Goal: Task Accomplishment & Management: Use online tool/utility

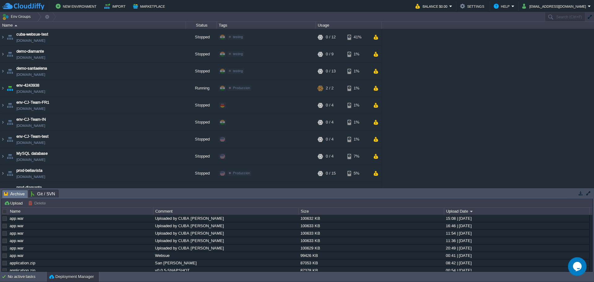
click at [6, 92] on img at bounding box center [10, 88] width 9 height 17
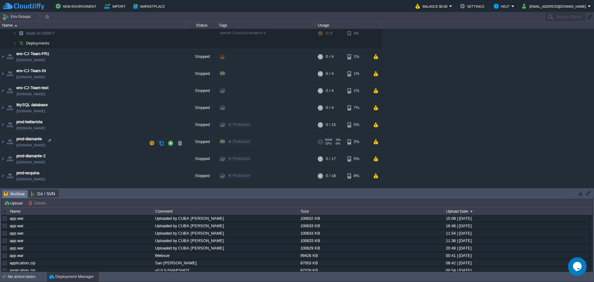
scroll to position [112, 0]
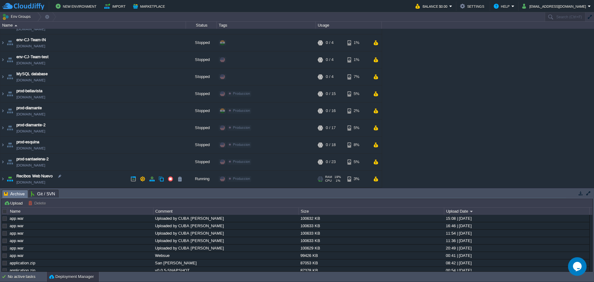
click at [89, 180] on td "Recibos Web Nuevo [DOMAIN_NAME]" at bounding box center [93, 178] width 186 height 17
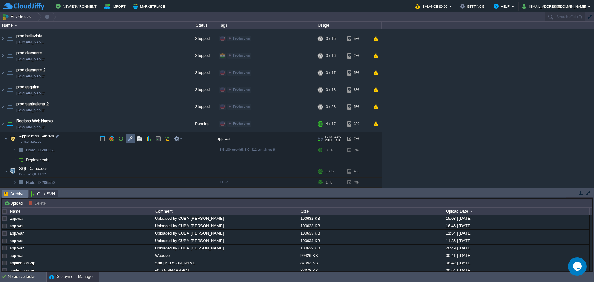
click at [132, 139] on button "button" at bounding box center [130, 139] width 6 height 6
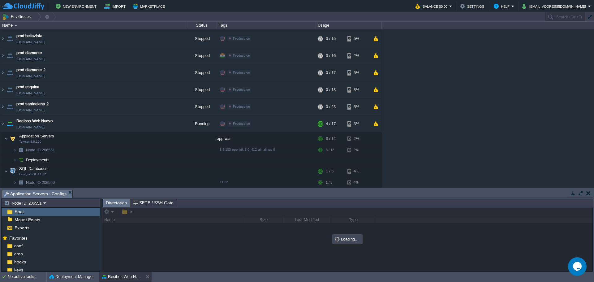
drag, startPoint x: 139, startPoint y: 189, endPoint x: 139, endPoint y: 198, distance: 9.3
click at [139, 198] on div "Tasks Activity Log Archive Git / SVN Application Servers : Configs Upload Delet…" at bounding box center [297, 230] width 594 height 84
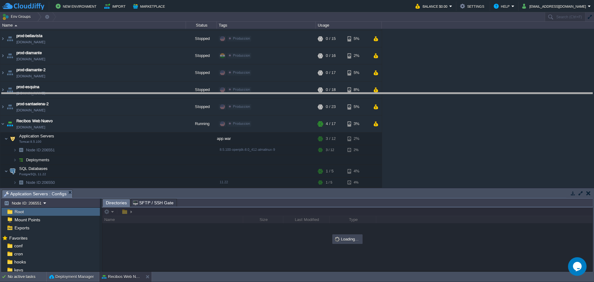
drag, startPoint x: 139, startPoint y: 193, endPoint x: 149, endPoint y: 92, distance: 101.7
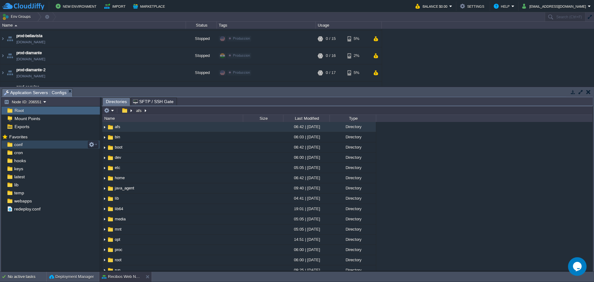
click at [30, 145] on div "conf" at bounding box center [51, 144] width 98 height 8
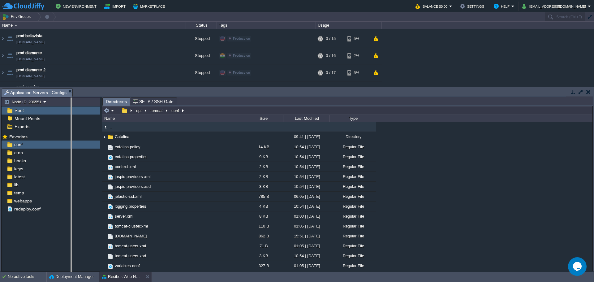
drag, startPoint x: 101, startPoint y: 135, endPoint x: 72, endPoint y: 138, distance: 29.9
click at [72, 138] on body "New Environment Import Marketplace Bonus $0.00 Upgrade Account Balance $0.00 Se…" at bounding box center [297, 141] width 594 height 282
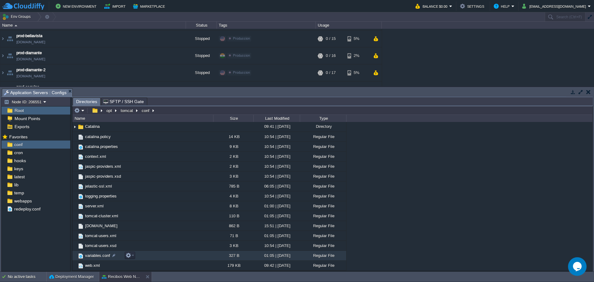
scroll to position [0, 0]
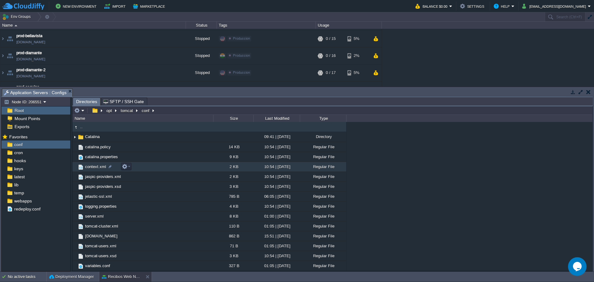
click at [94, 168] on span "context.xml" at bounding box center [95, 166] width 23 height 5
click at [94, 166] on span "context.xml" at bounding box center [95, 166] width 23 height 5
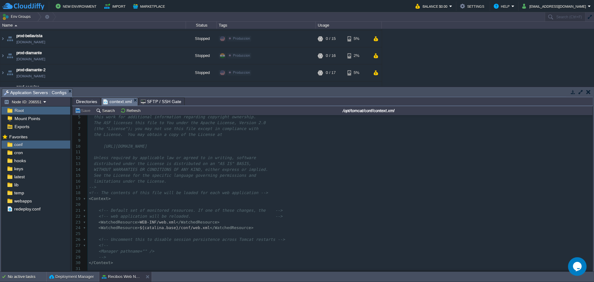
scroll to position [28, 0]
click at [86, 102] on span "Directories" at bounding box center [86, 101] width 21 height 7
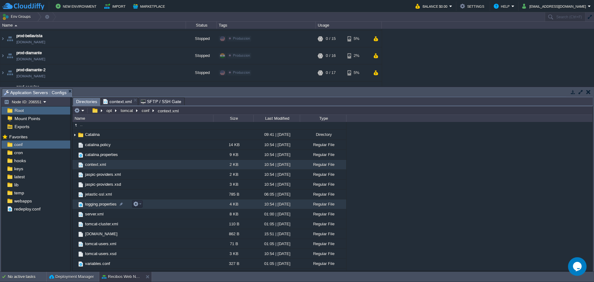
scroll to position [0, 0]
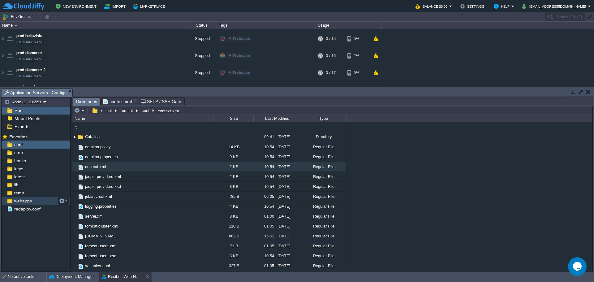
click at [28, 201] on span "webapps" at bounding box center [23, 201] width 20 height 6
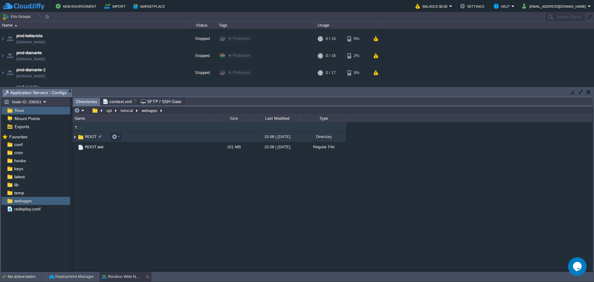
click at [90, 138] on span "ROOT" at bounding box center [90, 136] width 13 height 5
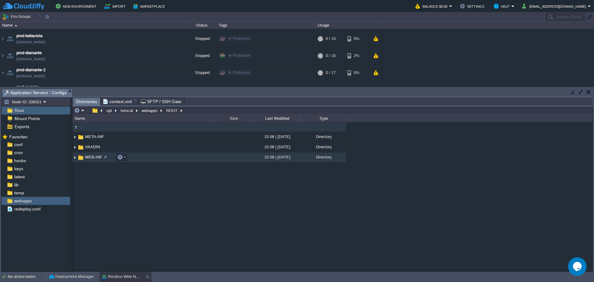
click at [89, 157] on span "WEB-INF" at bounding box center [93, 156] width 19 height 5
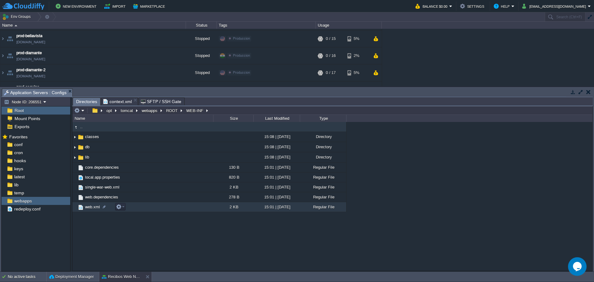
click at [90, 205] on span "web.xml" at bounding box center [92, 206] width 17 height 5
click at [88, 101] on span "Directories" at bounding box center [86, 102] width 21 height 8
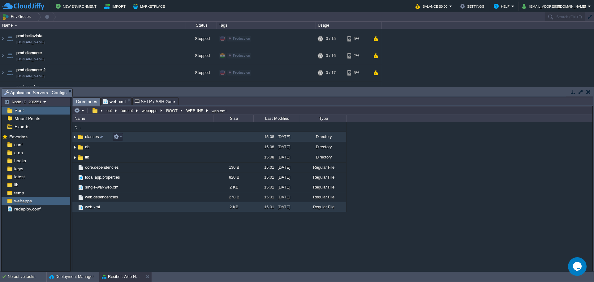
click at [84, 137] on img at bounding box center [80, 137] width 7 height 7
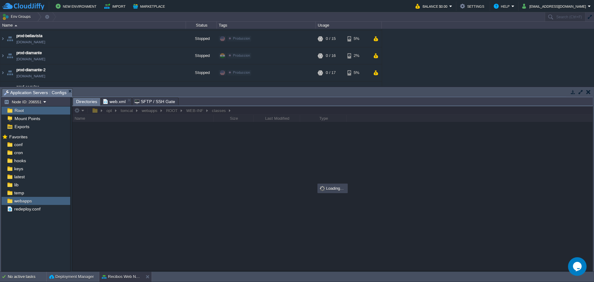
scroll to position [2, 0]
click at [110, 102] on span "web.xml" at bounding box center [114, 101] width 22 height 7
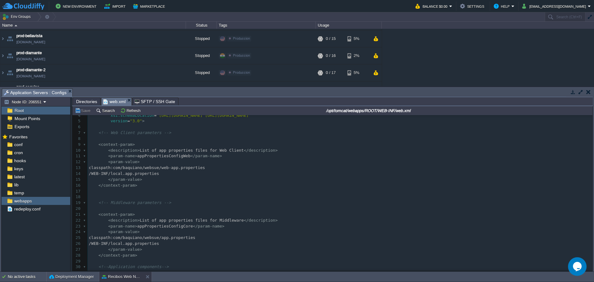
scroll to position [0, 0]
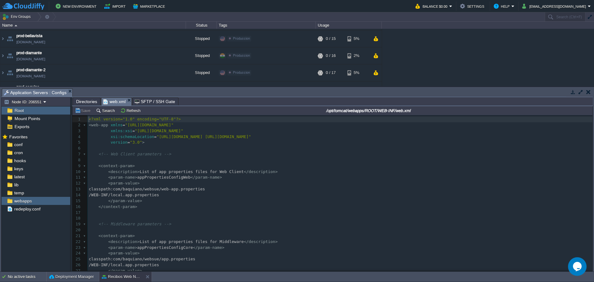
click at [85, 102] on span "Directories" at bounding box center [86, 101] width 21 height 7
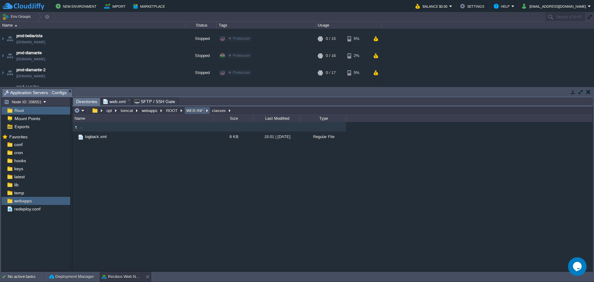
click at [191, 113] on button "WEB-INF" at bounding box center [194, 111] width 19 height 6
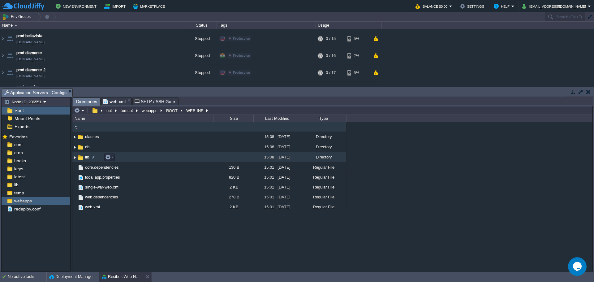
click at [85, 160] on span "lib" at bounding box center [87, 156] width 6 height 5
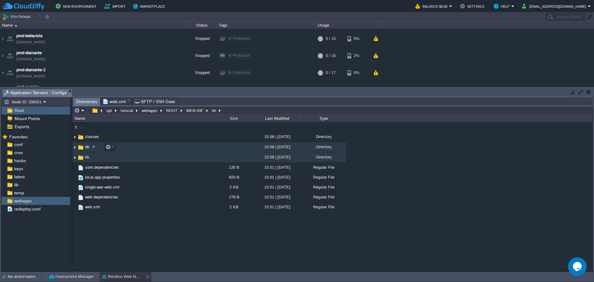
click at [85, 149] on span "db" at bounding box center [87, 146] width 6 height 5
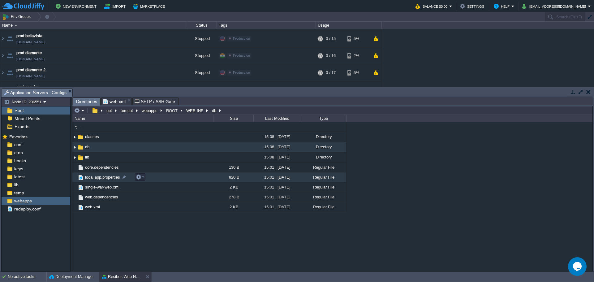
click at [105, 181] on td "local.app.properties" at bounding box center [142, 177] width 141 height 10
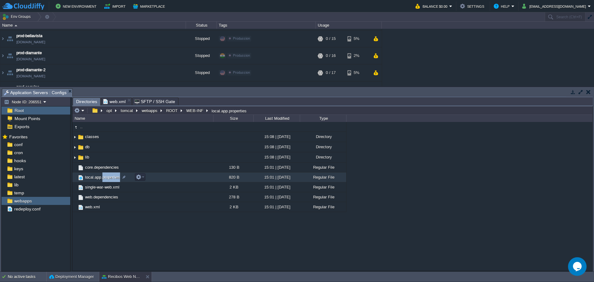
click at [105, 181] on td "local.app.properties" at bounding box center [142, 177] width 141 height 10
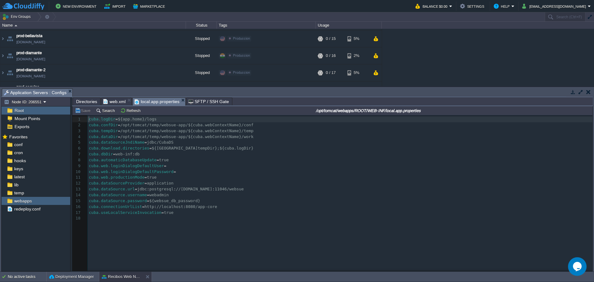
scroll to position [2, 0]
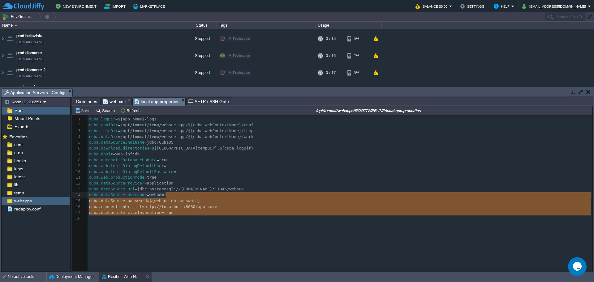
type textarea "cuba.useLocalServiceInvocation = true"
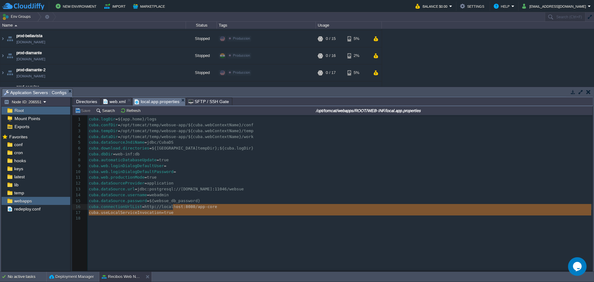
type textarea "app-core [GEOGRAPHIC_DATA]useLocalServiceInvocation = true"
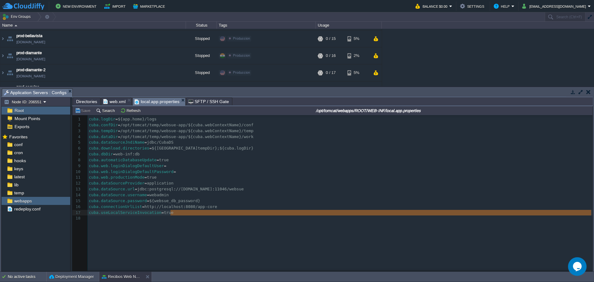
drag, startPoint x: 213, startPoint y: 217, endPoint x: 212, endPoint y: 213, distance: 4.3
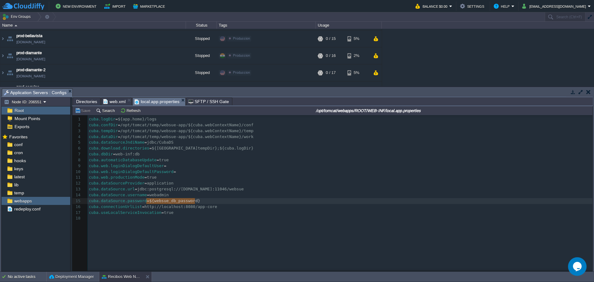
type textarea "${websue_db_password}"
drag, startPoint x: 235, startPoint y: 202, endPoint x: 148, endPoint y: 200, distance: 87.3
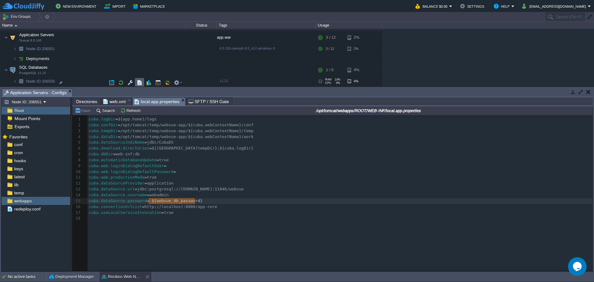
scroll to position [268, 0]
click at [113, 81] on button "button" at bounding box center [112, 81] width 6 height 6
type textarea "${websue_db_password}"
drag, startPoint x: 204, startPoint y: 203, endPoint x: 151, endPoint y: 201, distance: 52.6
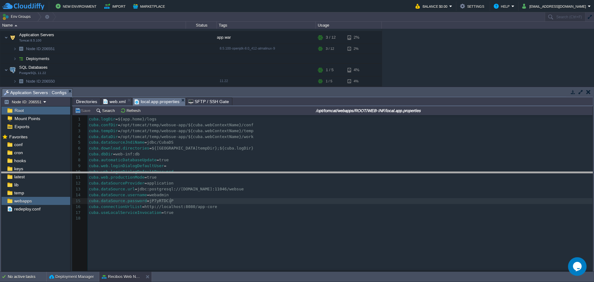
drag, startPoint x: 291, startPoint y: 89, endPoint x: 297, endPoint y: 172, distance: 83.4
click at [297, 172] on body "New Environment Import Marketplace Bonus $0.00 Upgrade Account Balance $0.00 Se…" at bounding box center [297, 141] width 594 height 282
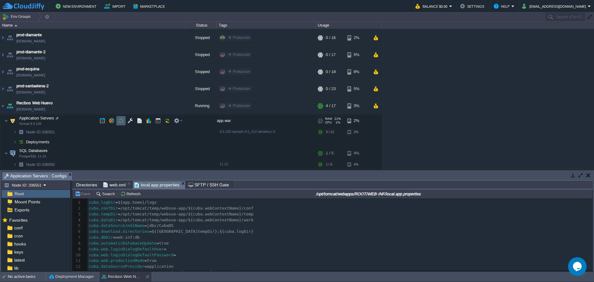
click at [122, 120] on button "button" at bounding box center [121, 121] width 6 height 6
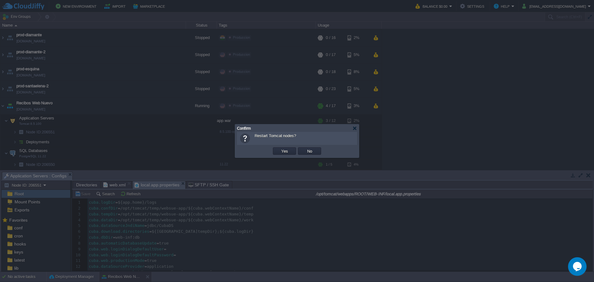
click at [273, 155] on td "Yes" at bounding box center [284, 150] width 23 height 7
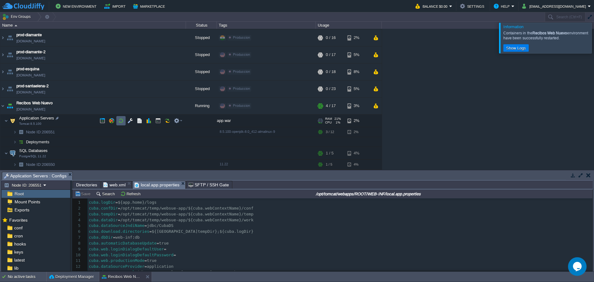
click at [118, 121] on td at bounding box center [120, 120] width 9 height 9
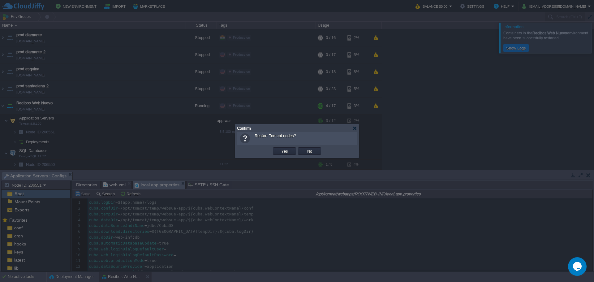
click at [118, 121] on div at bounding box center [297, 141] width 594 height 282
click at [316, 146] on div "OK Yes No Cancel" at bounding box center [297, 151] width 120 height 13
click at [315, 148] on td "No" at bounding box center [309, 150] width 23 height 7
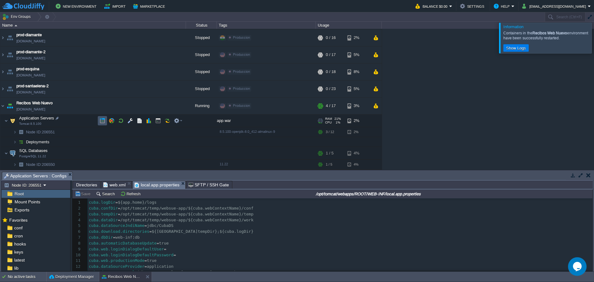
click at [105, 122] on button "button" at bounding box center [103, 121] width 6 height 6
click at [138, 126] on td "Application Servers Tomcat 8.5.100" at bounding box center [93, 120] width 186 height 13
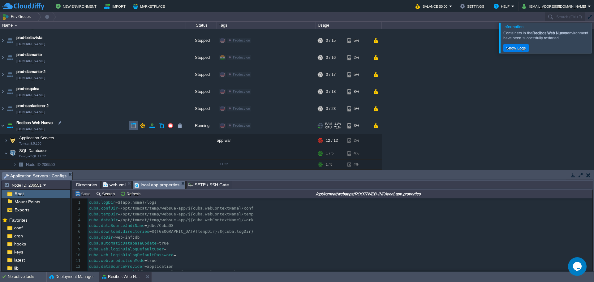
scroll to position [165, 0]
click at [140, 144] on td at bounding box center [139, 140] width 9 height 9
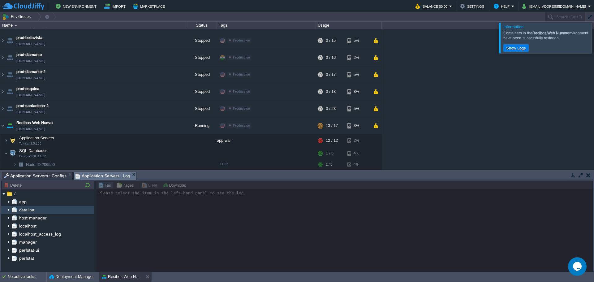
click at [40, 208] on div "catalina" at bounding box center [47, 210] width 93 height 8
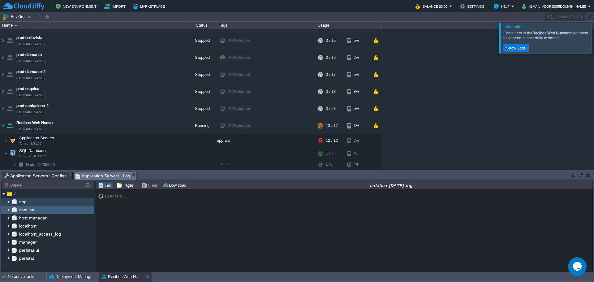
click at [32, 203] on div "app" at bounding box center [47, 202] width 93 height 8
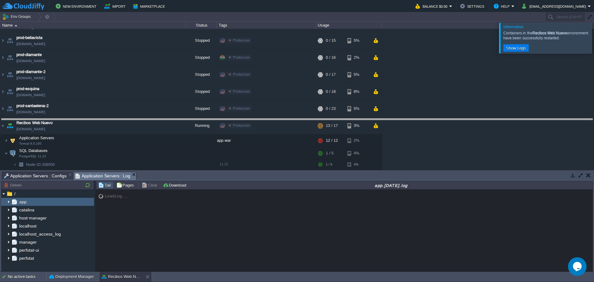
drag, startPoint x: 204, startPoint y: 178, endPoint x: 219, endPoint y: 123, distance: 56.9
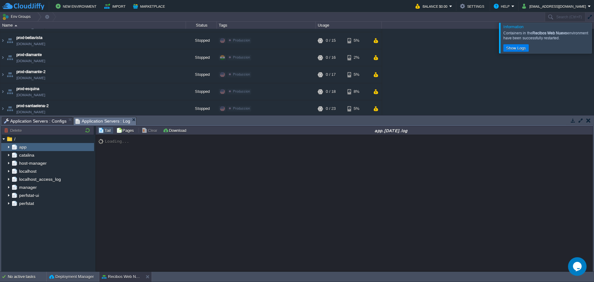
click at [46, 119] on span "Application Servers : Configs" at bounding box center [35, 120] width 62 height 7
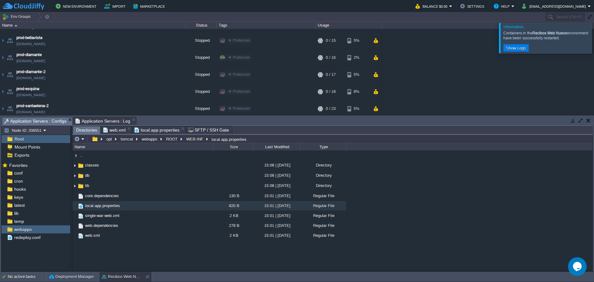
click at [93, 130] on span "Directories" at bounding box center [86, 130] width 21 height 8
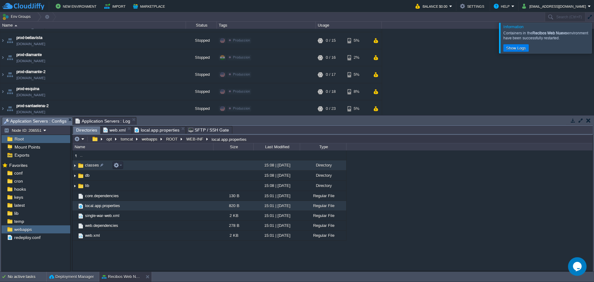
click at [89, 166] on span "classes" at bounding box center [92, 164] width 16 height 5
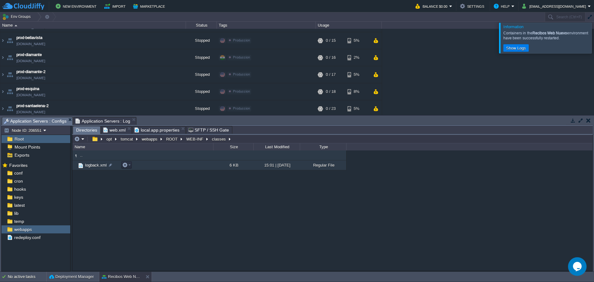
click at [91, 168] on span "logback.xml" at bounding box center [96, 164] width 24 height 5
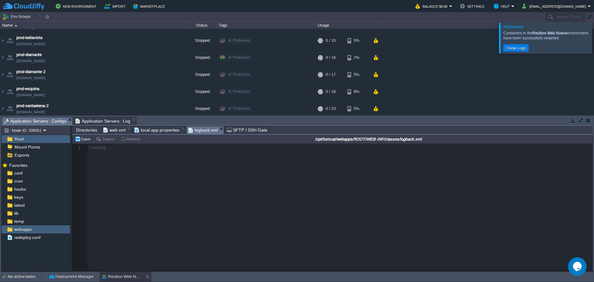
scroll to position [2, 0]
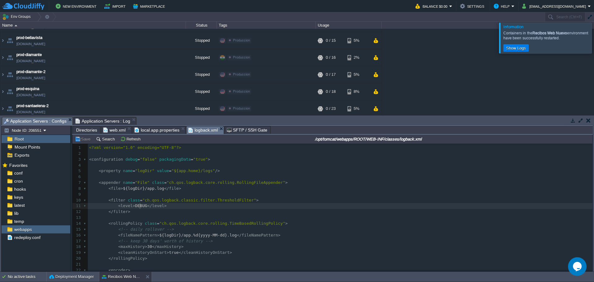
click at [139, 208] on span "DEBUG" at bounding box center [141, 205] width 12 height 5
type textarea "DEBUG"
click at [131, 189] on div "x 1 <?xml version="1.0" encoding="UTF-8"?> 2 ​ 3 < configuration debug = "false…" at bounding box center [340, 235] width 505 height 181
type textarea "logDir"
click at [149, 193] on pre "​" at bounding box center [340, 195] width 505 height 6
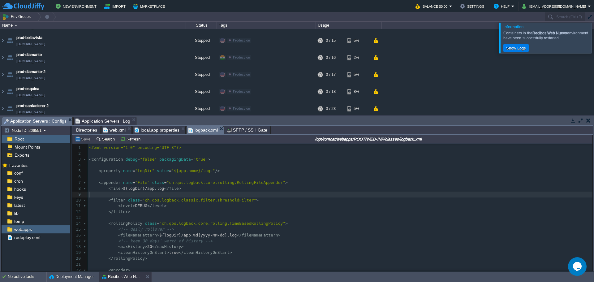
click at [149, 193] on pre "​" at bounding box center [340, 195] width 505 height 6
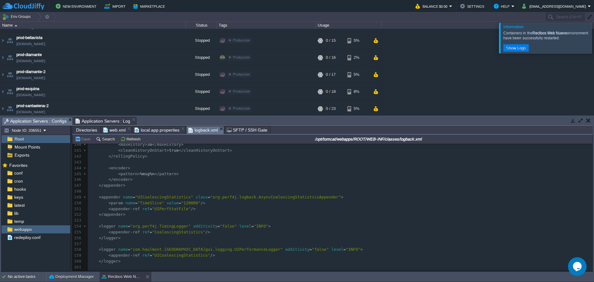
scroll to position [835, 0]
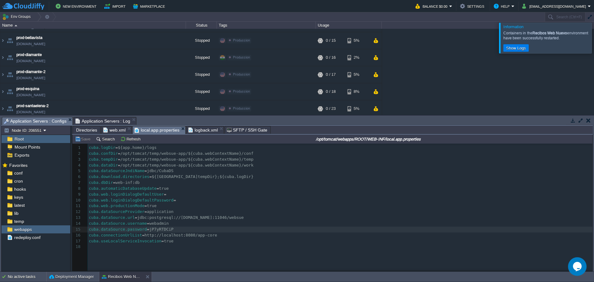
click at [159, 127] on span "local.app.properties" at bounding box center [157, 130] width 45 height 8
click at [156, 230] on div "xxxxxxxxxx 1 cuba.logDir = ${app.home}/logs 2 cuba.confDir = /opt/tomcat/temp/w…" at bounding box center [341, 197] width 507 height 105
type textarea "jP7yRTDCiP"
click at [155, 223] on div "xxxxxxxxxx 1 cuba.logDir = ${app.home}/logs 2 cuba.confDir = /opt/tomcat/temp/w…" at bounding box center [341, 197] width 507 height 105
type textarea "webadmin"
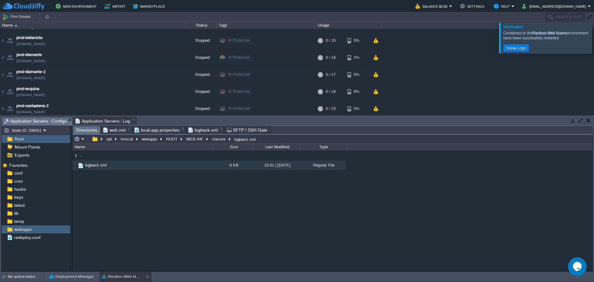
click at [83, 132] on span "Directories" at bounding box center [86, 130] width 21 height 8
click at [170, 140] on button "ROOT" at bounding box center [172, 139] width 14 height 6
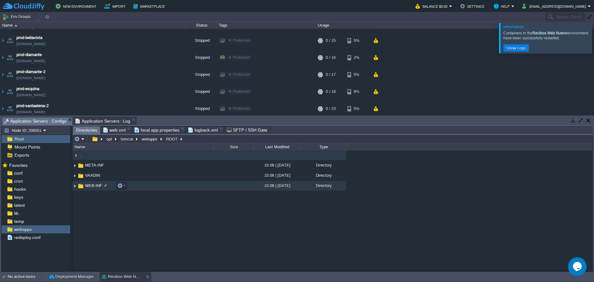
click at [74, 186] on img at bounding box center [74, 186] width 5 height 10
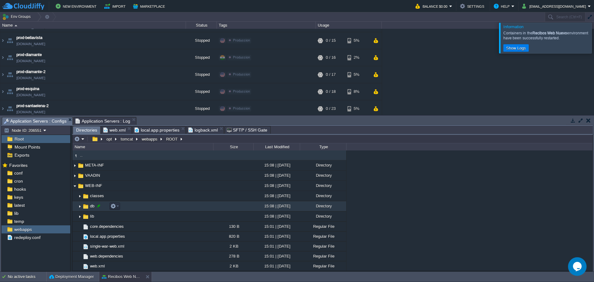
scroll to position [1, 0]
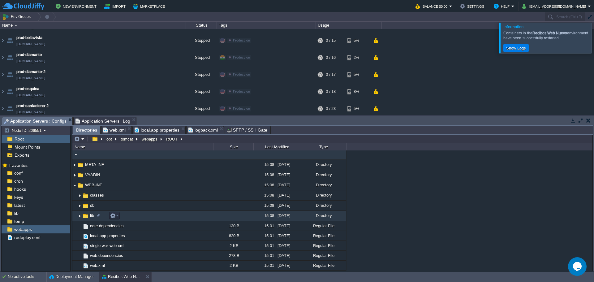
click at [80, 215] on img at bounding box center [79, 216] width 5 height 10
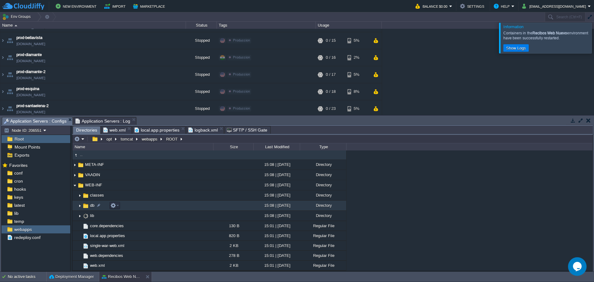
click at [79, 208] on img at bounding box center [79, 206] width 5 height 10
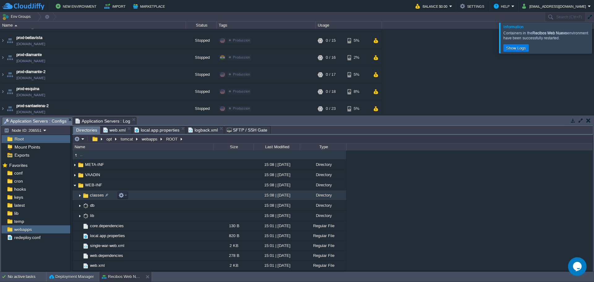
click at [80, 198] on img at bounding box center [79, 196] width 5 height 10
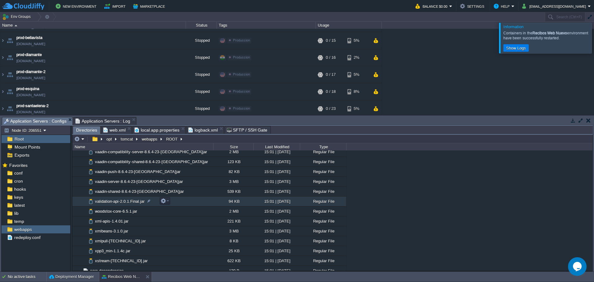
scroll to position [1149, 0]
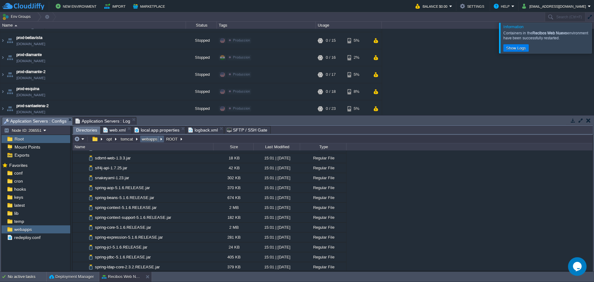
click at [142, 136] on td "webapps" at bounding box center [152, 138] width 24 height 7
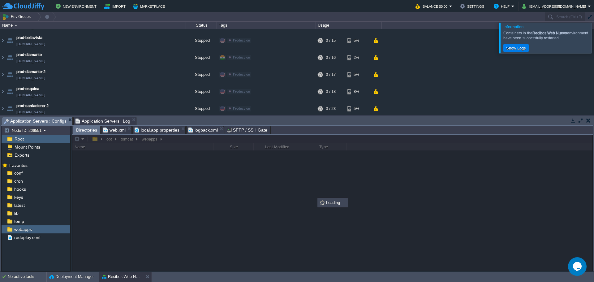
scroll to position [0, 0]
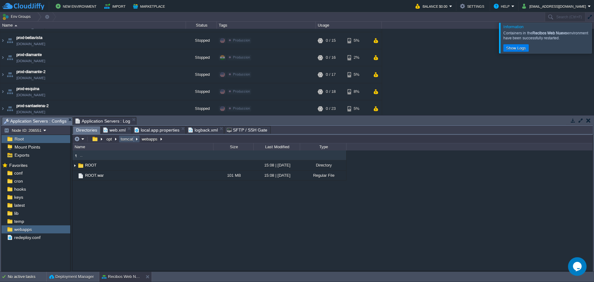
click at [128, 140] on button "tomcat" at bounding box center [127, 139] width 15 height 6
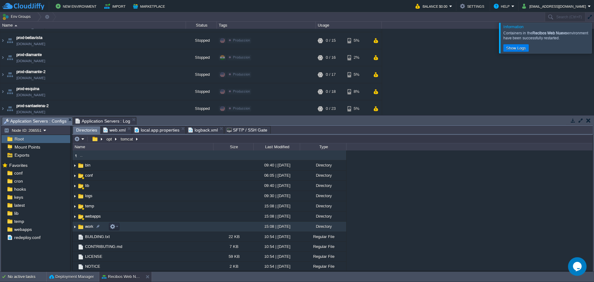
click at [75, 226] on img at bounding box center [74, 227] width 5 height 10
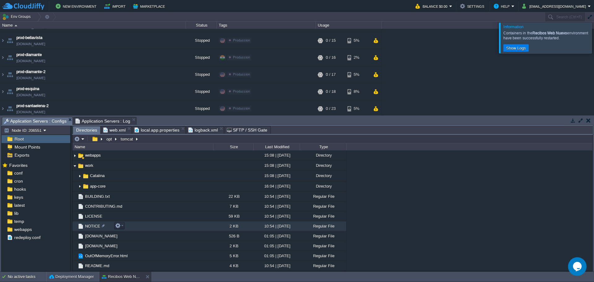
scroll to position [62, 0]
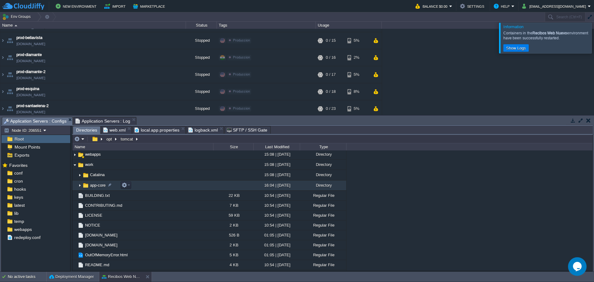
click at [79, 187] on img at bounding box center [79, 186] width 5 height 10
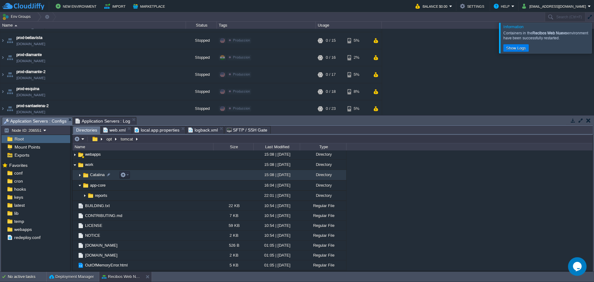
click at [80, 178] on img at bounding box center [79, 175] width 5 height 10
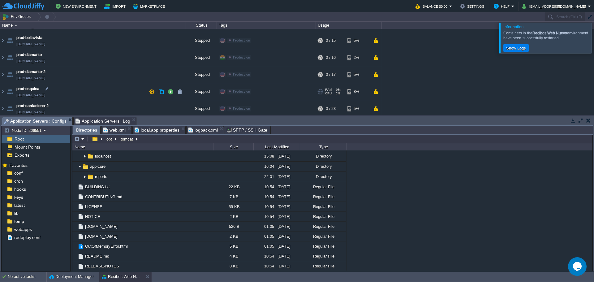
click at [202, 97] on div "Stopped" at bounding box center [201, 91] width 31 height 17
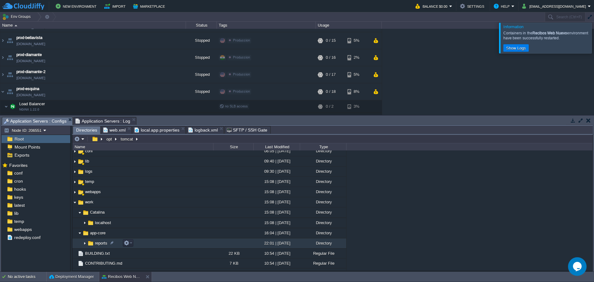
scroll to position [39, 0]
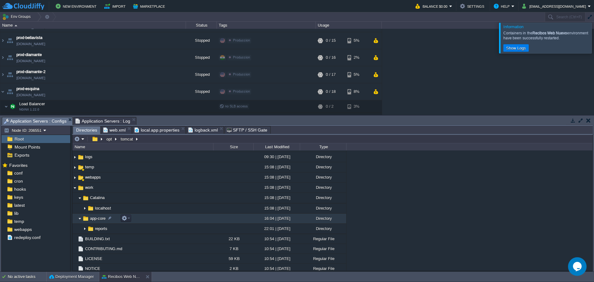
click at [75, 218] on img at bounding box center [74, 216] width 5 height 6
click at [80, 220] on img at bounding box center [79, 219] width 5 height 10
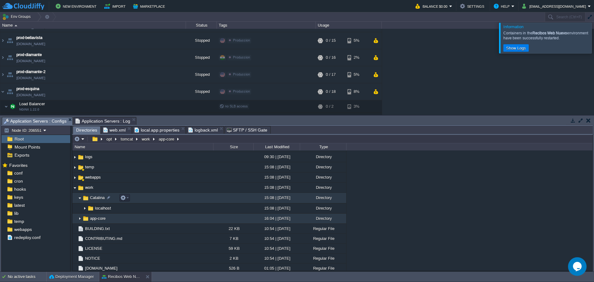
click at [79, 200] on img at bounding box center [79, 198] width 5 height 10
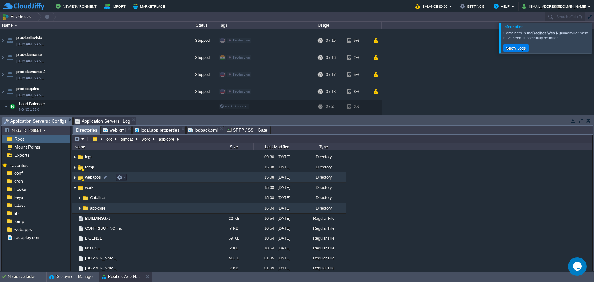
click at [73, 179] on img at bounding box center [74, 178] width 5 height 10
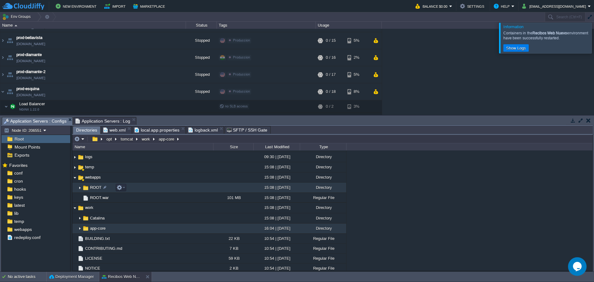
click at [78, 187] on img at bounding box center [79, 188] width 5 height 10
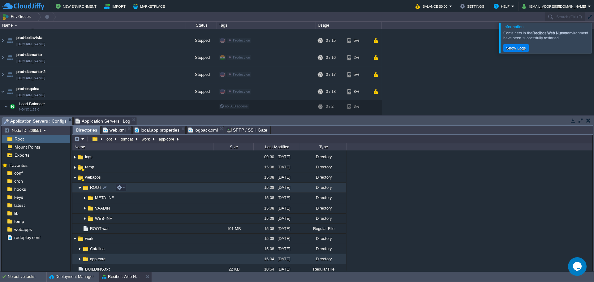
click at [81, 191] on img at bounding box center [79, 188] width 5 height 10
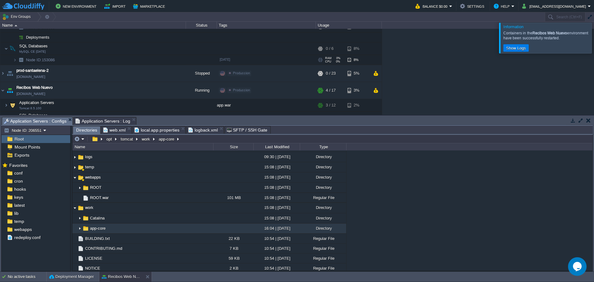
scroll to position [298, 0]
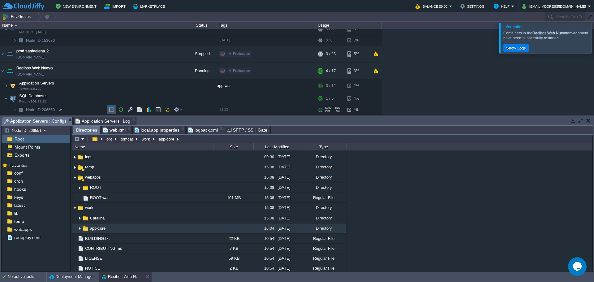
click at [113, 108] on button "button" at bounding box center [112, 110] width 6 height 6
click at [84, 87] on td "Application Servers Tomcat 8.5.100" at bounding box center [93, 86] width 186 height 13
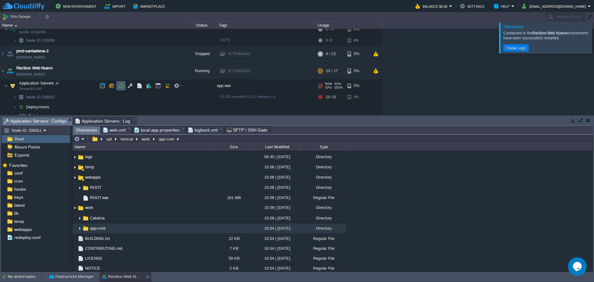
click at [121, 87] on button "button" at bounding box center [121, 86] width 6 height 6
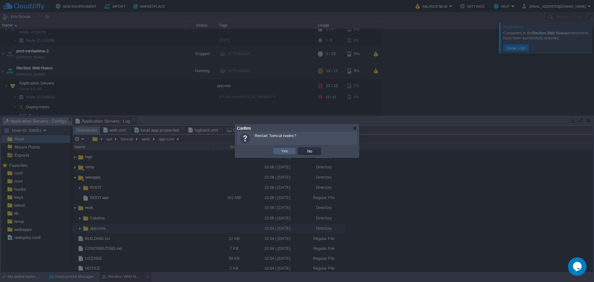
click at [278, 153] on td "Yes" at bounding box center [284, 150] width 23 height 7
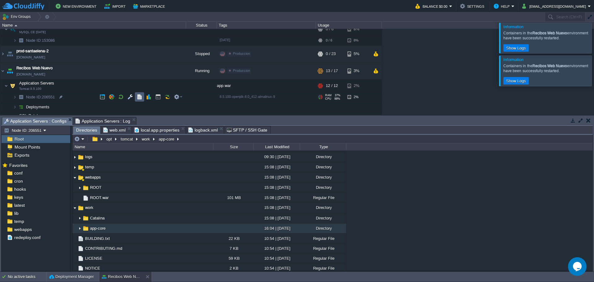
click at [138, 97] on button "button" at bounding box center [140, 97] width 6 height 6
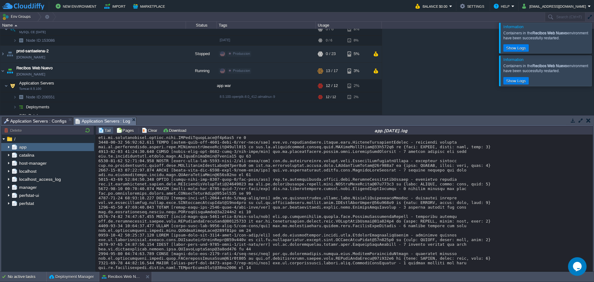
scroll to position [6417, 0]
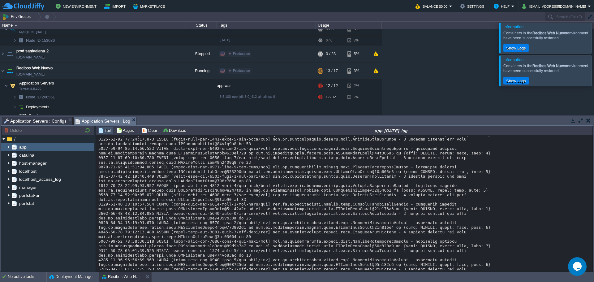
click at [45, 150] on div "app" at bounding box center [47, 147] width 93 height 8
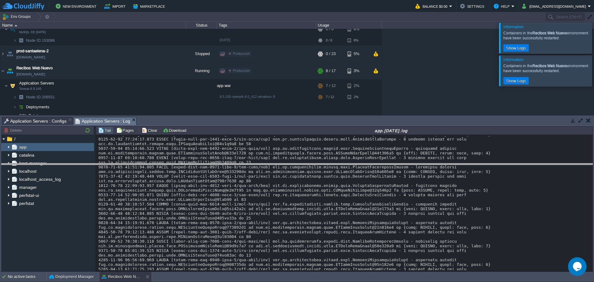
drag, startPoint x: 215, startPoint y: 125, endPoint x: 205, endPoint y: 172, distance: 47.4
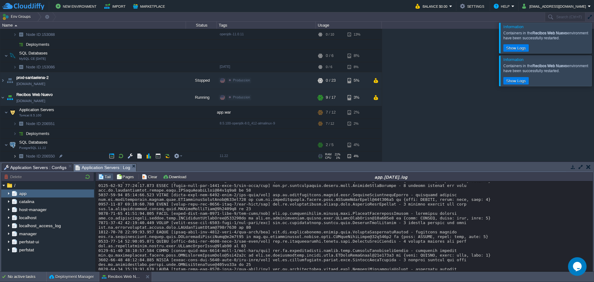
click at [16, 156] on img at bounding box center [15, 156] width 4 height 10
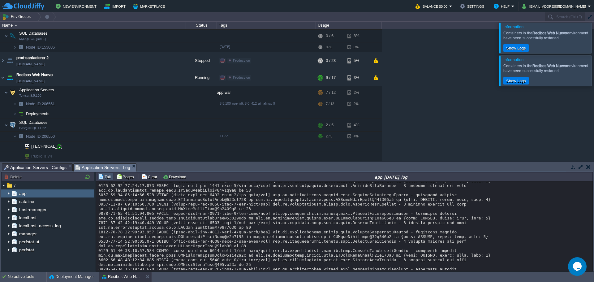
click at [59, 148] on div at bounding box center [59, 147] width 6 height 6
click at [121, 94] on button "button" at bounding box center [121, 93] width 6 height 6
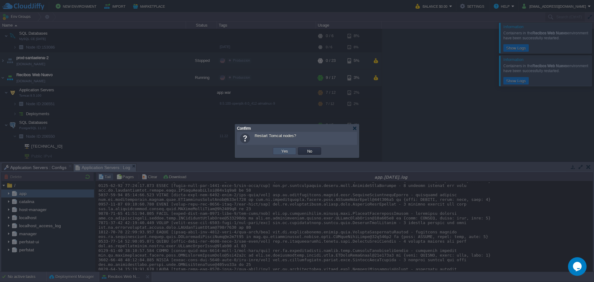
click at [282, 152] on button "Yes" at bounding box center [284, 151] width 11 height 6
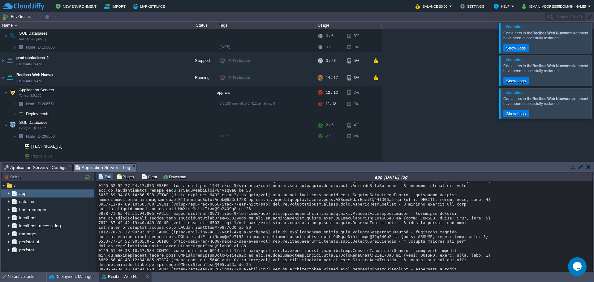
scroll to position [175, 0]
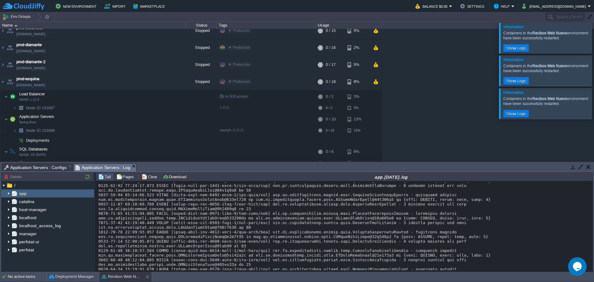
click at [594, 40] on div at bounding box center [601, 38] width 0 height 30
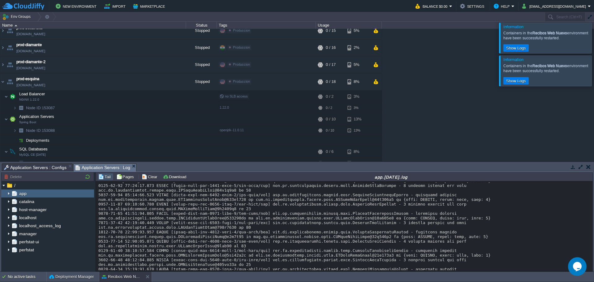
click at [594, 40] on div at bounding box center [601, 38] width 0 height 30
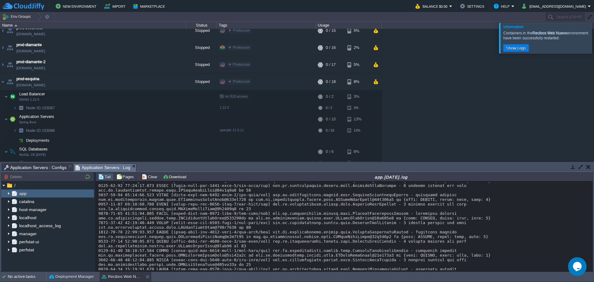
click at [594, 40] on div at bounding box center [601, 38] width 0 height 30
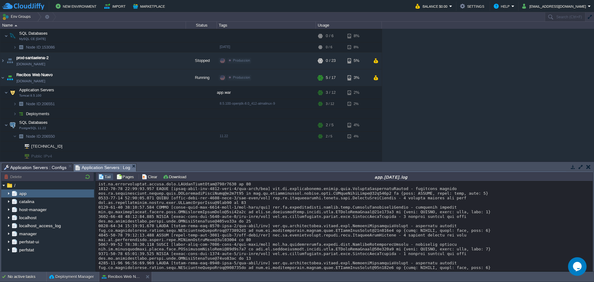
scroll to position [6464, 0]
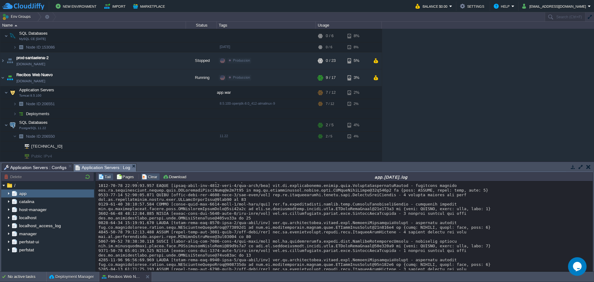
click at [146, 177] on button "Clear" at bounding box center [150, 177] width 17 height 6
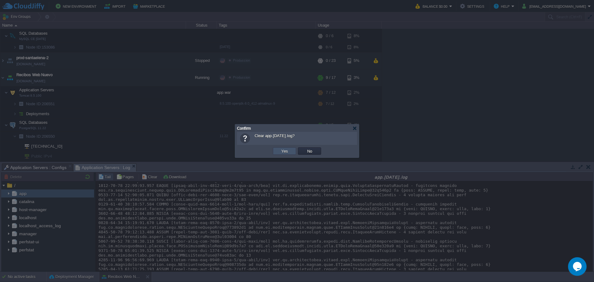
click at [283, 151] on button "Yes" at bounding box center [284, 151] width 11 height 6
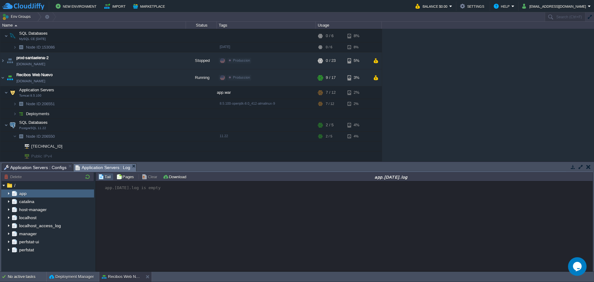
scroll to position [0, 0]
click at [8, 194] on img at bounding box center [8, 193] width 5 height 8
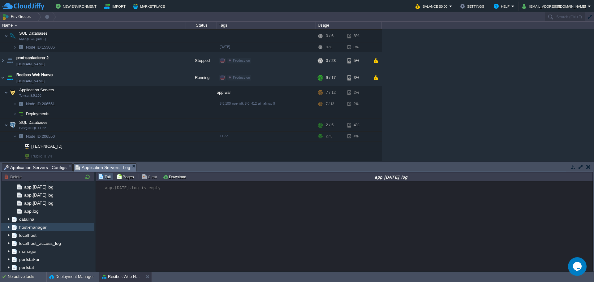
scroll to position [111, 0]
click at [35, 210] on span "app.log" at bounding box center [31, 211] width 17 height 6
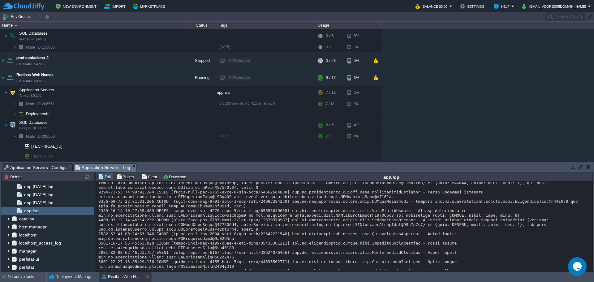
scroll to position [3313, 0]
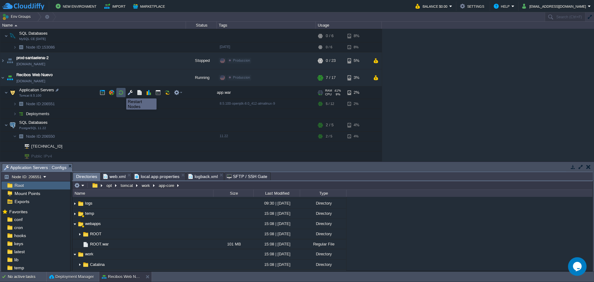
click at [122, 93] on button "button" at bounding box center [121, 93] width 6 height 6
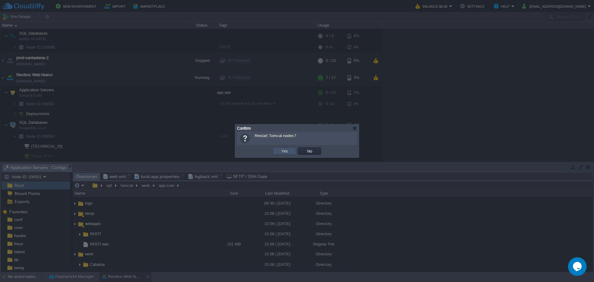
click at [285, 153] on button "Yes" at bounding box center [284, 151] width 11 height 6
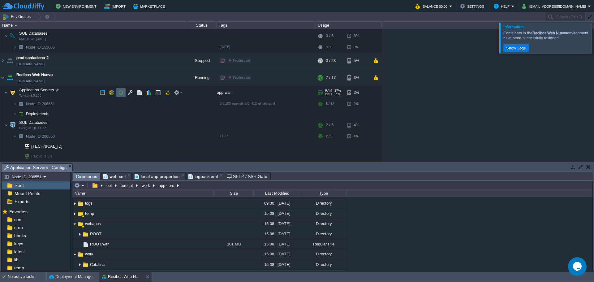
click at [118, 93] on button "button" at bounding box center [121, 93] width 6 height 6
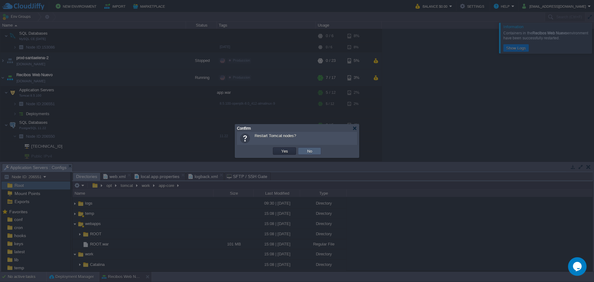
click at [316, 151] on td "No" at bounding box center [309, 150] width 23 height 7
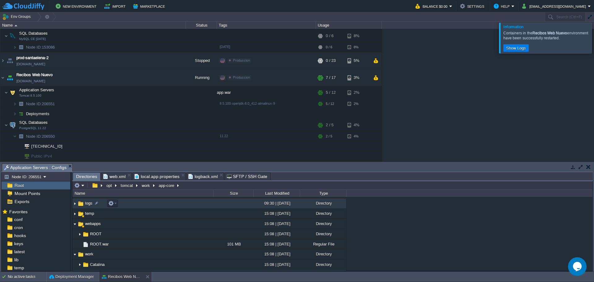
click at [76, 204] on img at bounding box center [74, 204] width 5 height 10
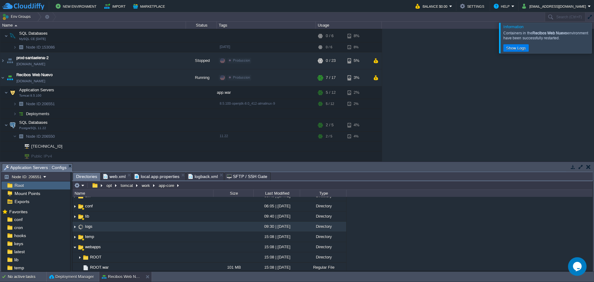
scroll to position [31, 0]
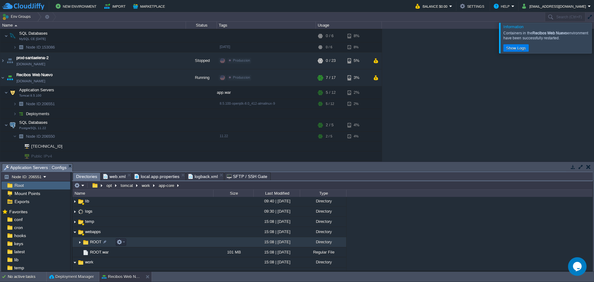
click at [79, 244] on img at bounding box center [79, 242] width 5 height 10
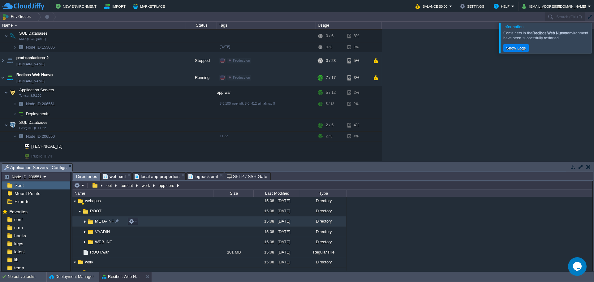
click at [85, 225] on img at bounding box center [84, 222] width 5 height 10
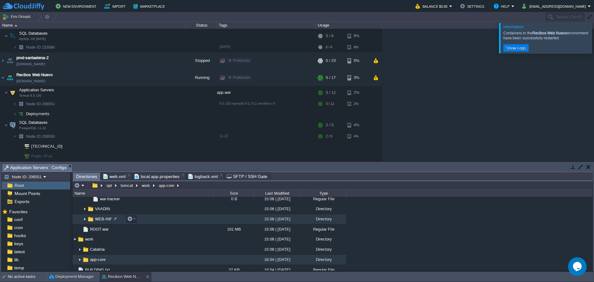
scroll to position [5904, 0]
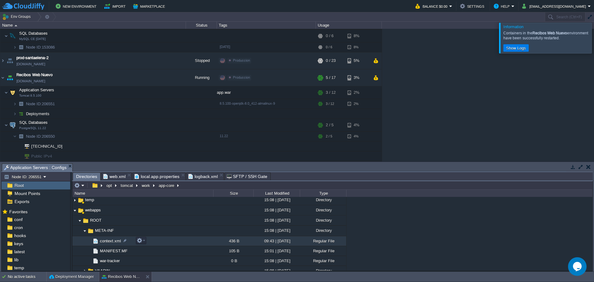
click at [119, 241] on span "context.xml" at bounding box center [110, 240] width 23 height 5
